Goal: Task Accomplishment & Management: Use online tool/utility

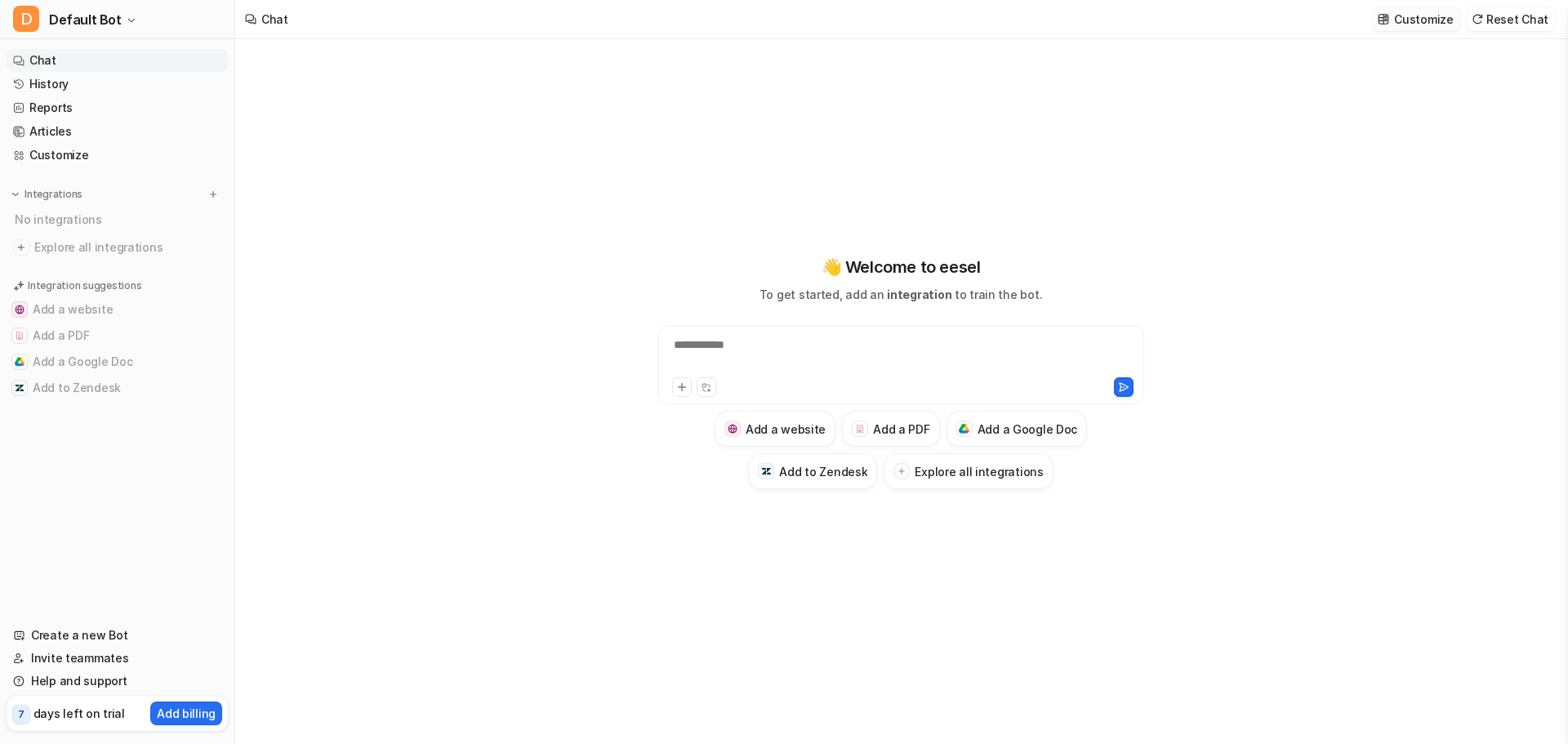
click at [1429, 21] on p "Customize" at bounding box center [1423, 19] width 59 height 17
